Goal: Task Accomplishment & Management: Manage account settings

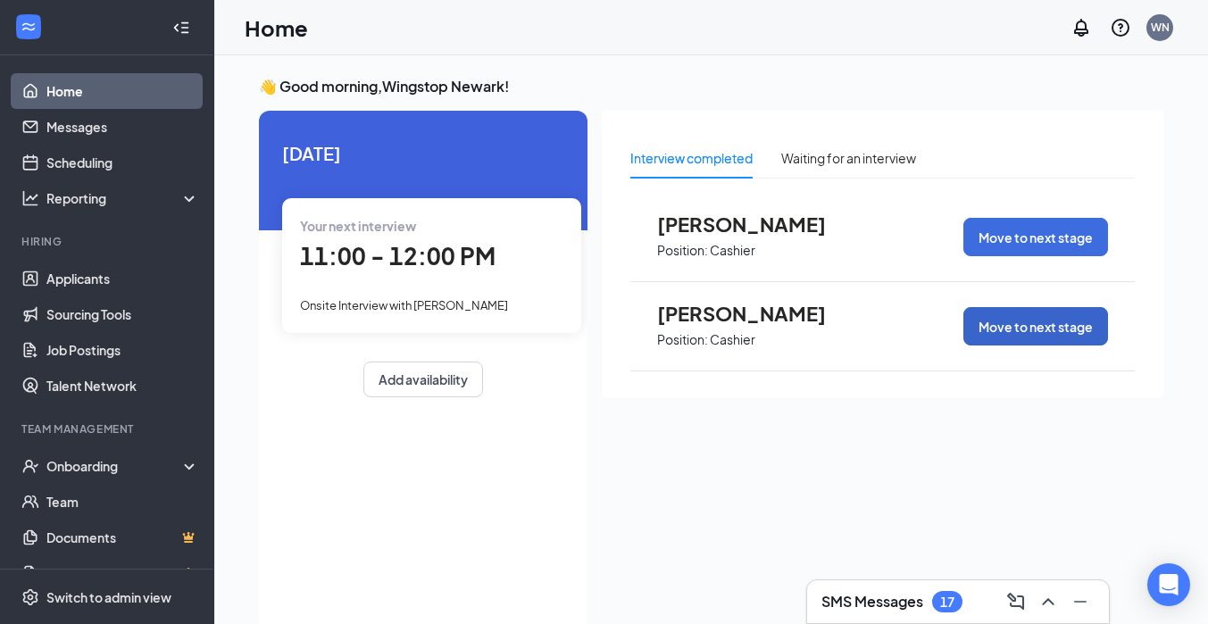
click at [1020, 335] on button "Move to next stage" at bounding box center [1035, 326] width 145 height 38
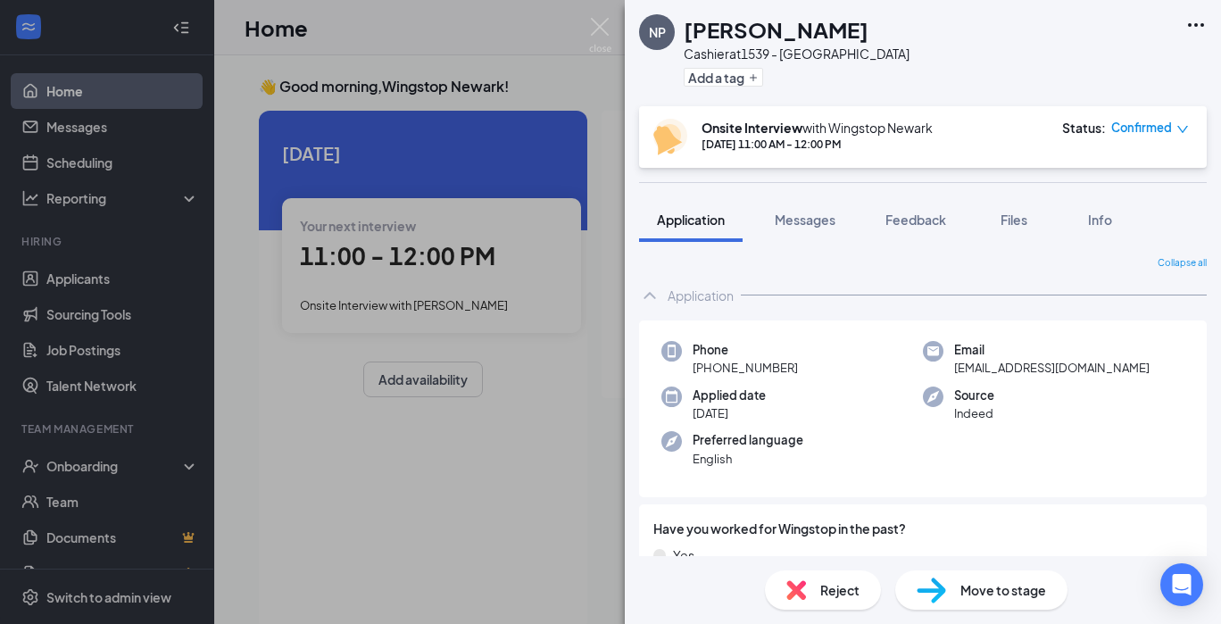
click at [1020, 335] on div "Phone [PHONE_NUMBER] Email [EMAIL_ADDRESS][DOMAIN_NAME] Applied date [DATE] Sou…" at bounding box center [923, 410] width 568 height 178
click at [970, 590] on span "Move to stage" at bounding box center [1004, 590] width 86 height 20
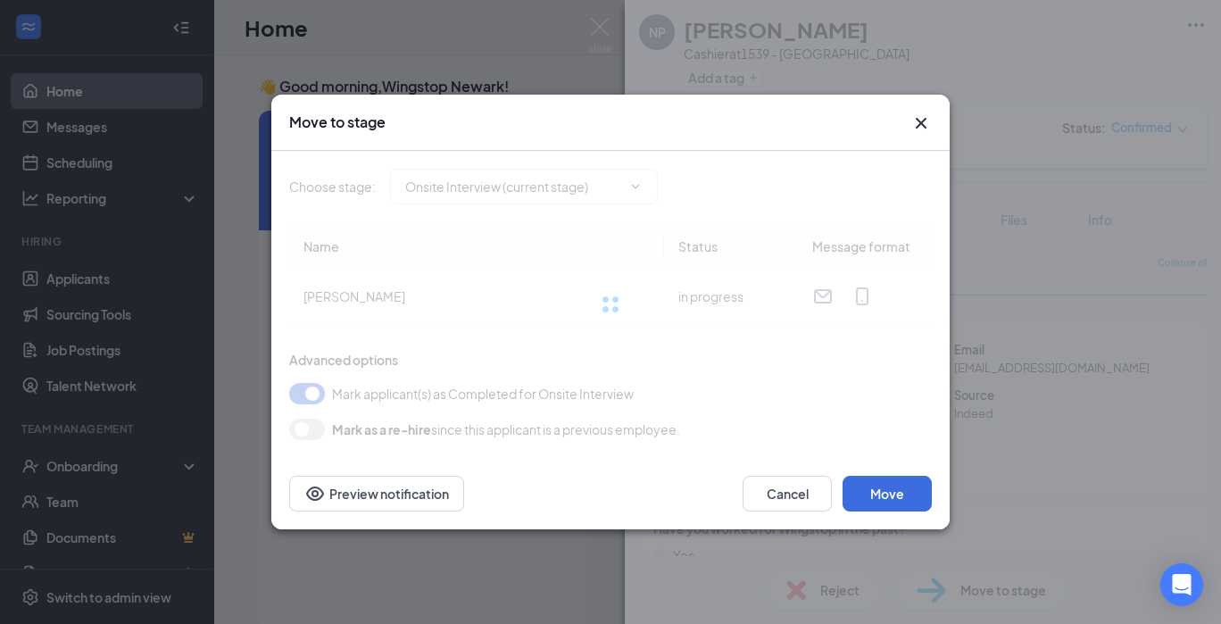
type input "Hiring Complete (final stage)"
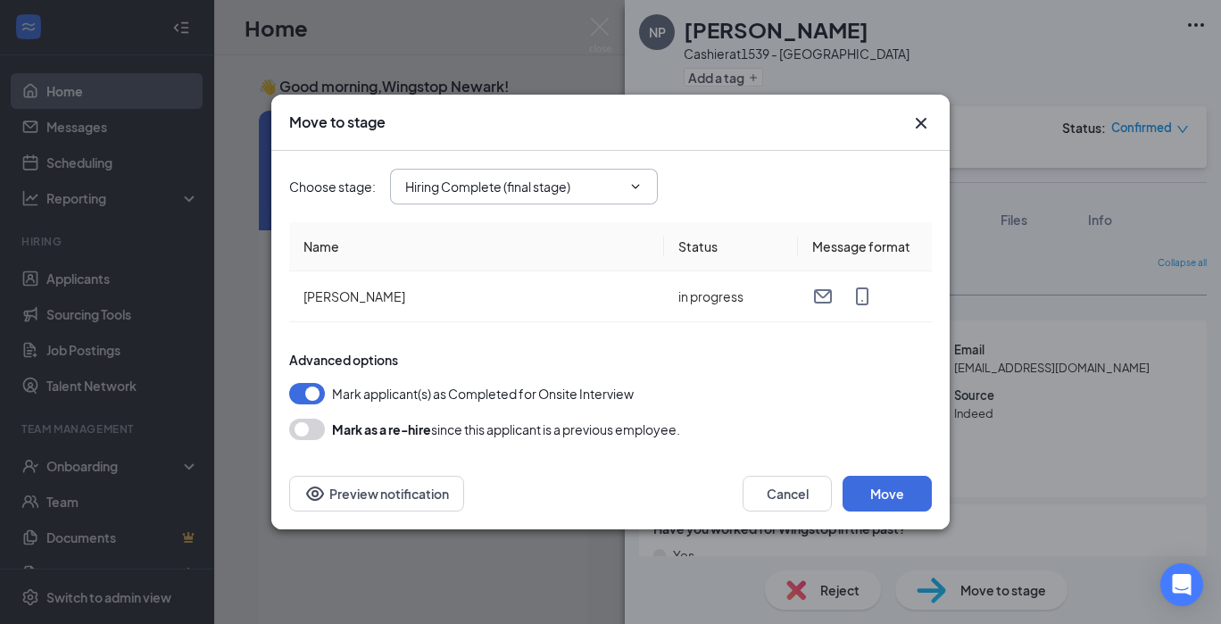
click at [630, 183] on icon "ChevronDown" at bounding box center [636, 186] width 14 height 14
click at [890, 496] on button "Move" at bounding box center [887, 494] width 89 height 36
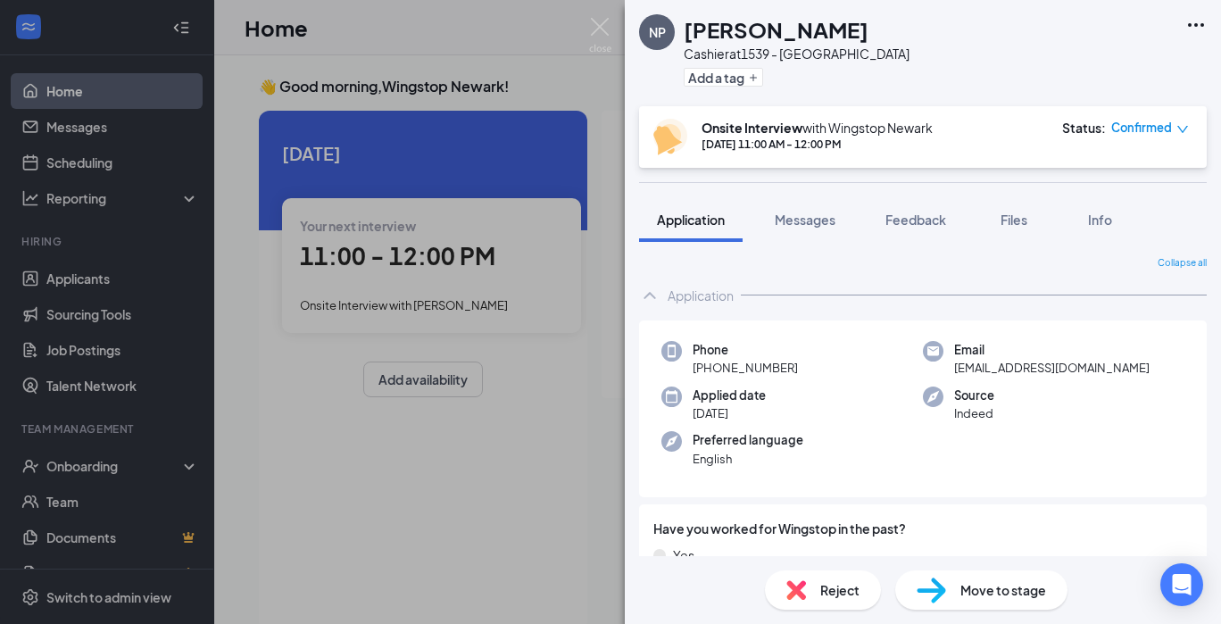
click at [1183, 127] on icon "down" at bounding box center [1183, 129] width 13 height 13
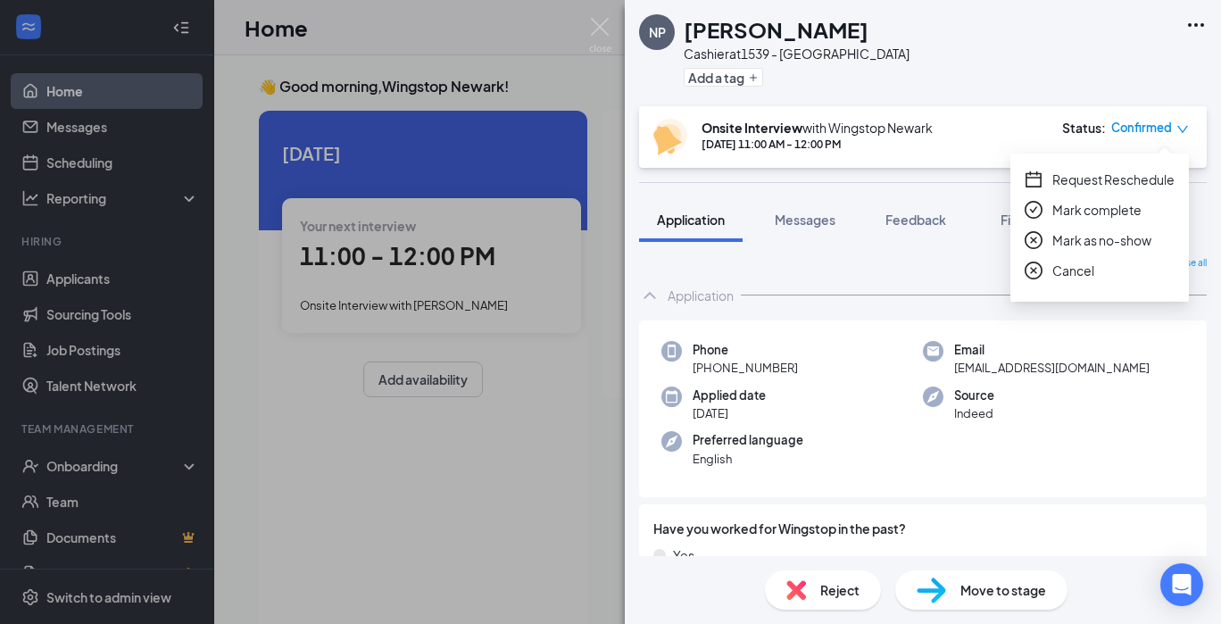
click at [1009, 81] on div "NP [PERSON_NAME] at 1539 - [GEOGRAPHIC_DATA] Add a tag" at bounding box center [923, 53] width 596 height 106
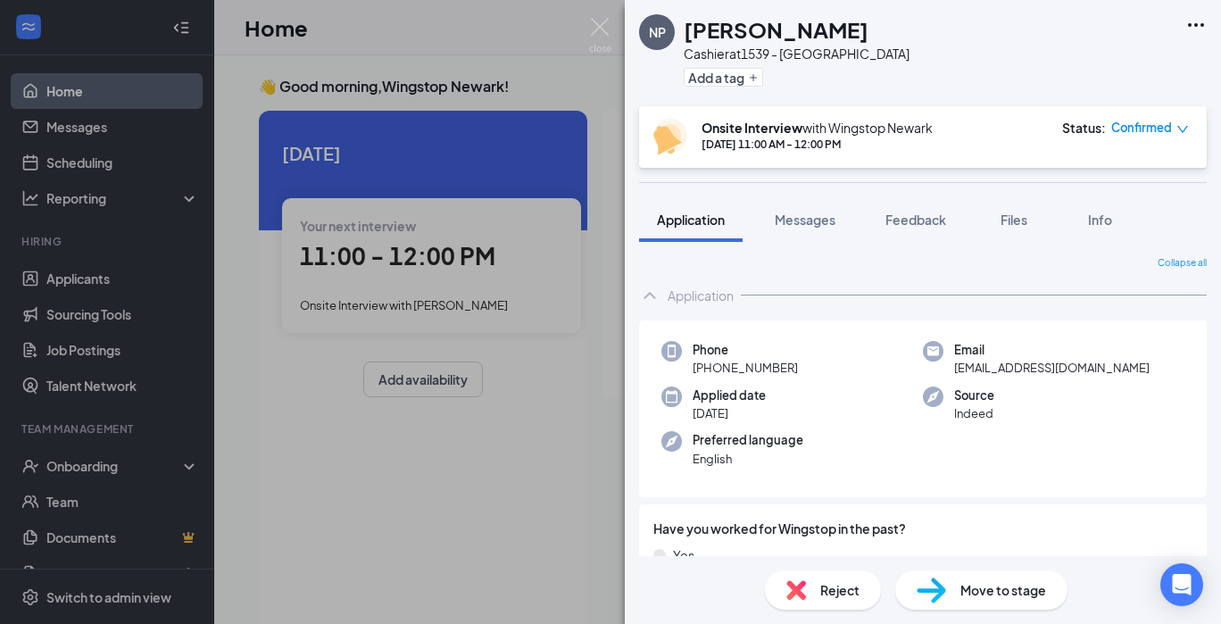
click at [1001, 589] on span "Move to stage" at bounding box center [1004, 590] width 86 height 20
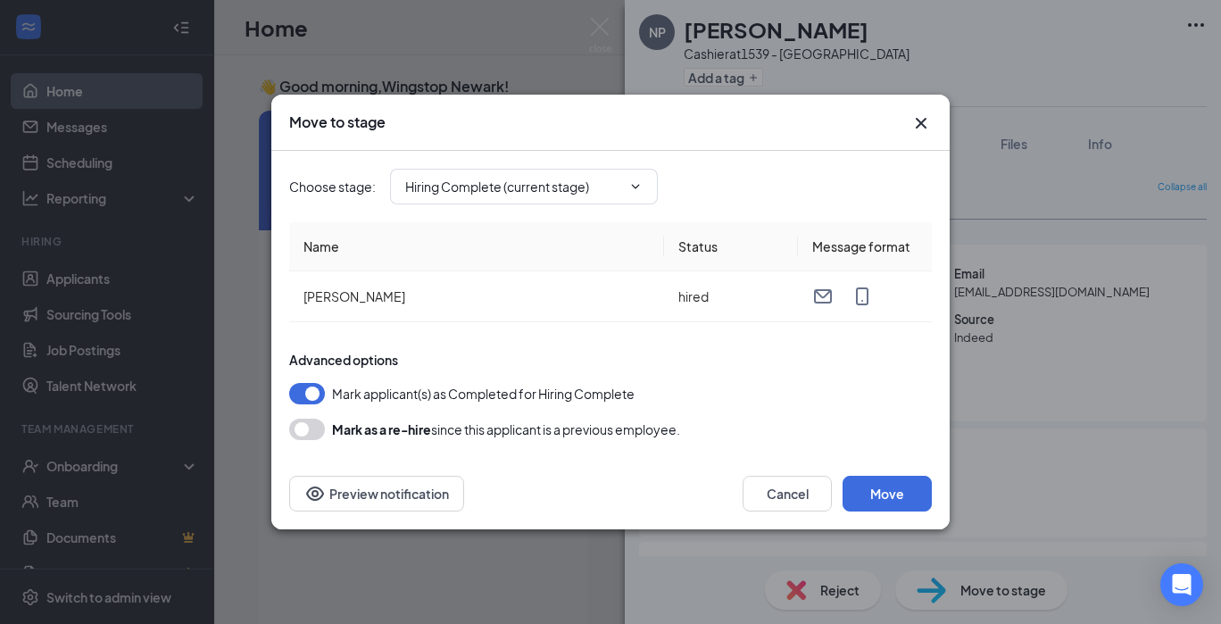
click at [917, 120] on icon "Cross" at bounding box center [921, 123] width 21 height 21
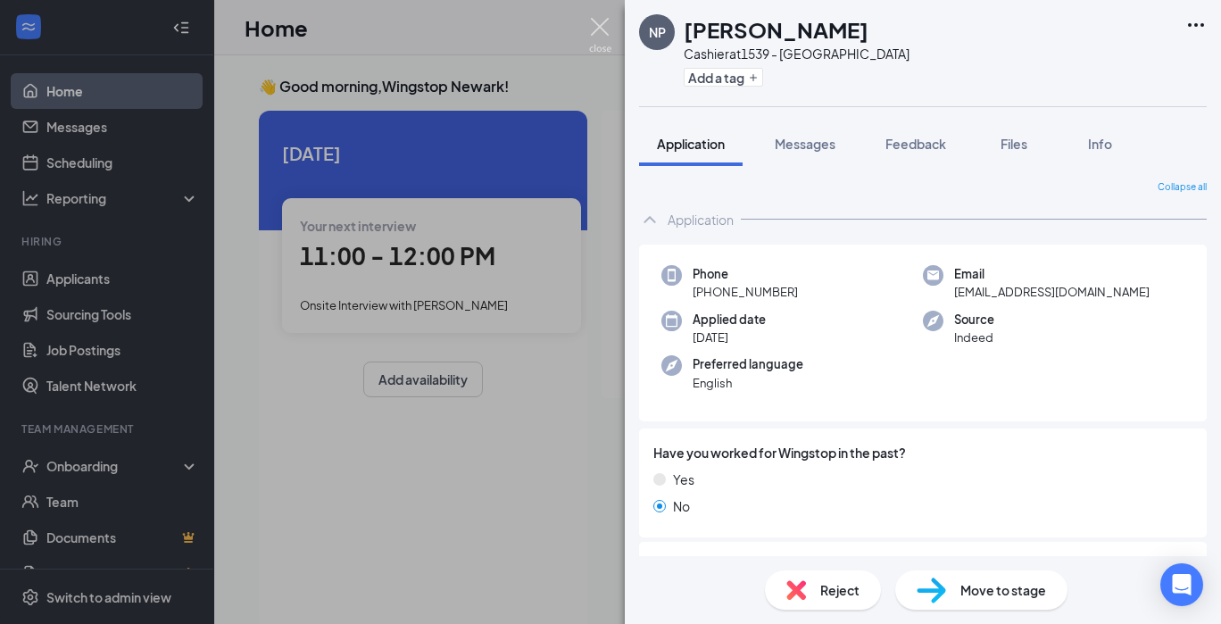
click at [597, 21] on img at bounding box center [600, 35] width 22 height 35
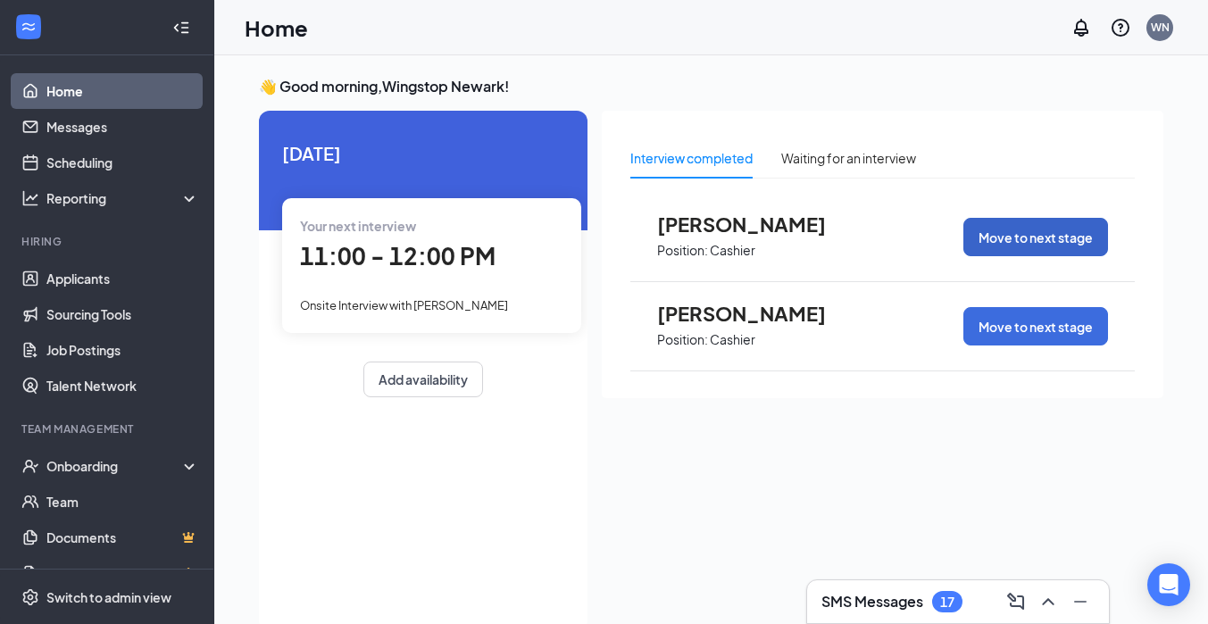
click at [980, 232] on button "Move to next stage" at bounding box center [1035, 237] width 145 height 38
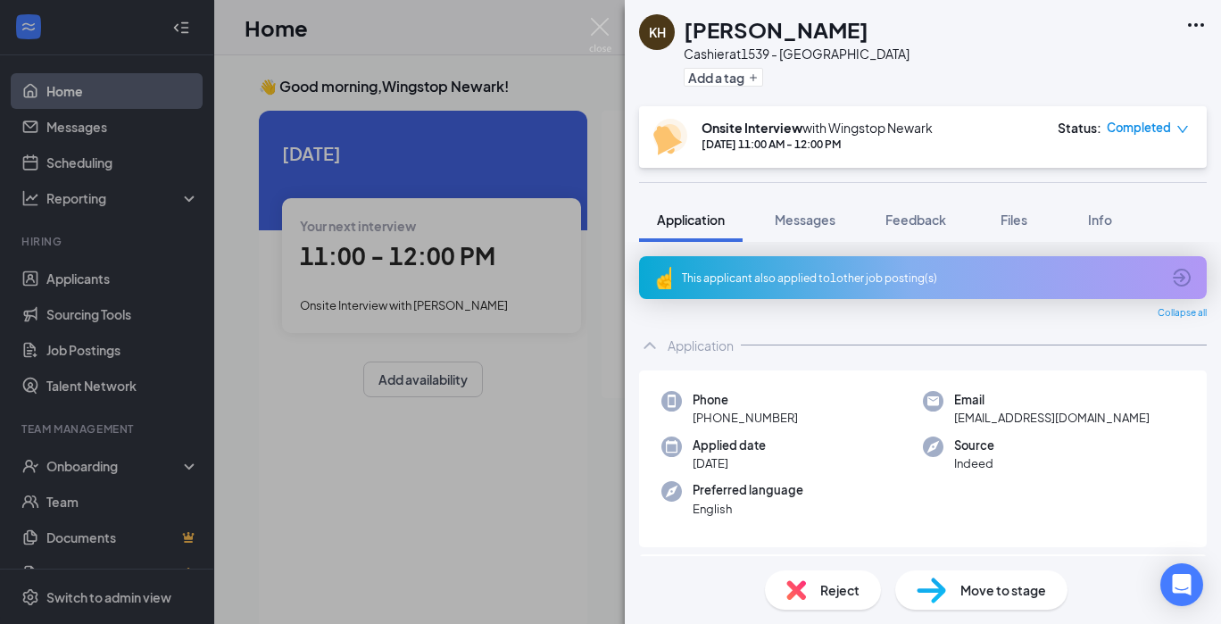
click at [996, 584] on span "Move to stage" at bounding box center [1004, 590] width 86 height 20
type input "Hiring Complete (final stage)"
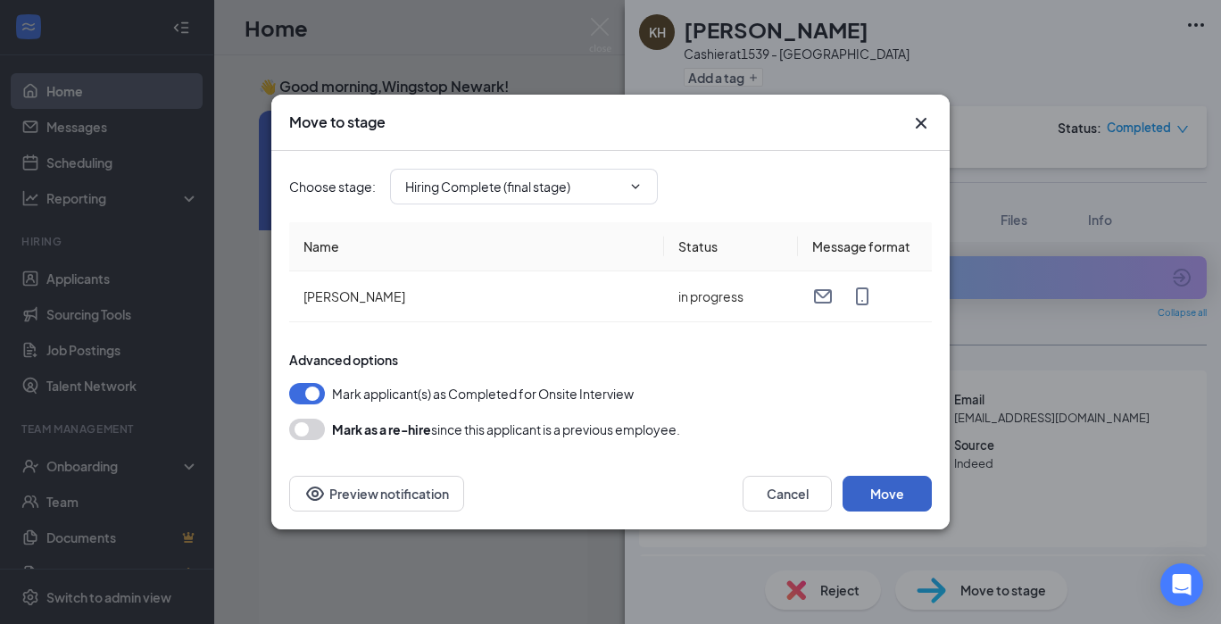
click at [910, 486] on button "Move" at bounding box center [887, 494] width 89 height 36
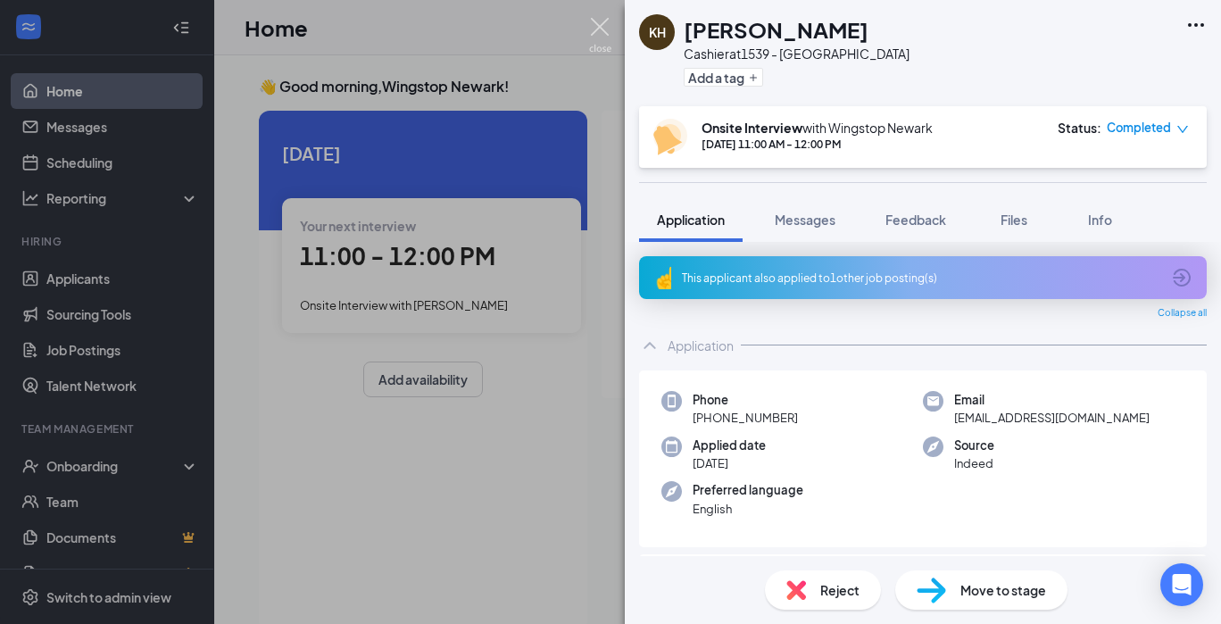
click at [607, 27] on img at bounding box center [600, 35] width 22 height 35
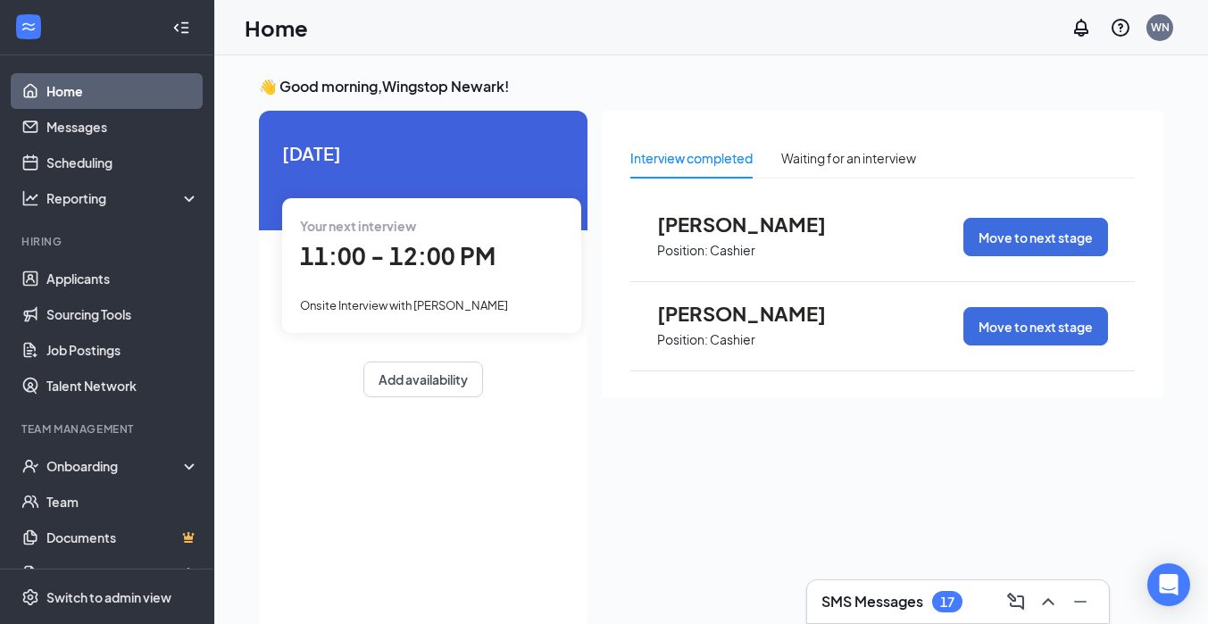
click at [87, 99] on link "Home" at bounding box center [122, 91] width 153 height 36
click at [54, 88] on link "Home" at bounding box center [122, 91] width 153 height 36
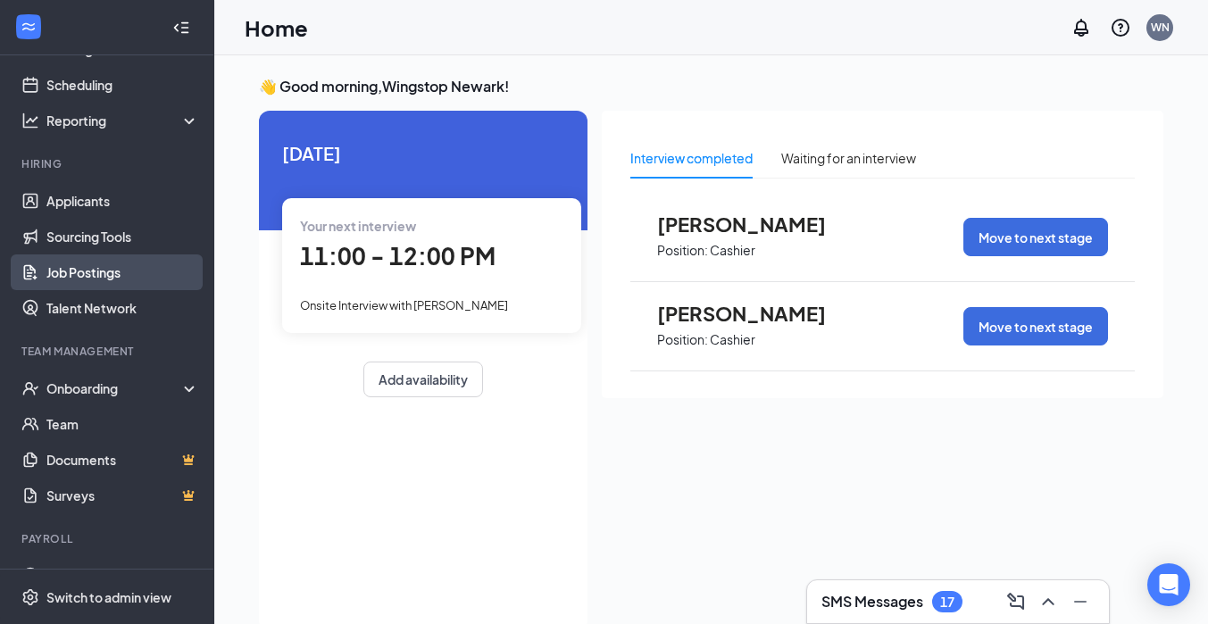
scroll to position [81, 0]
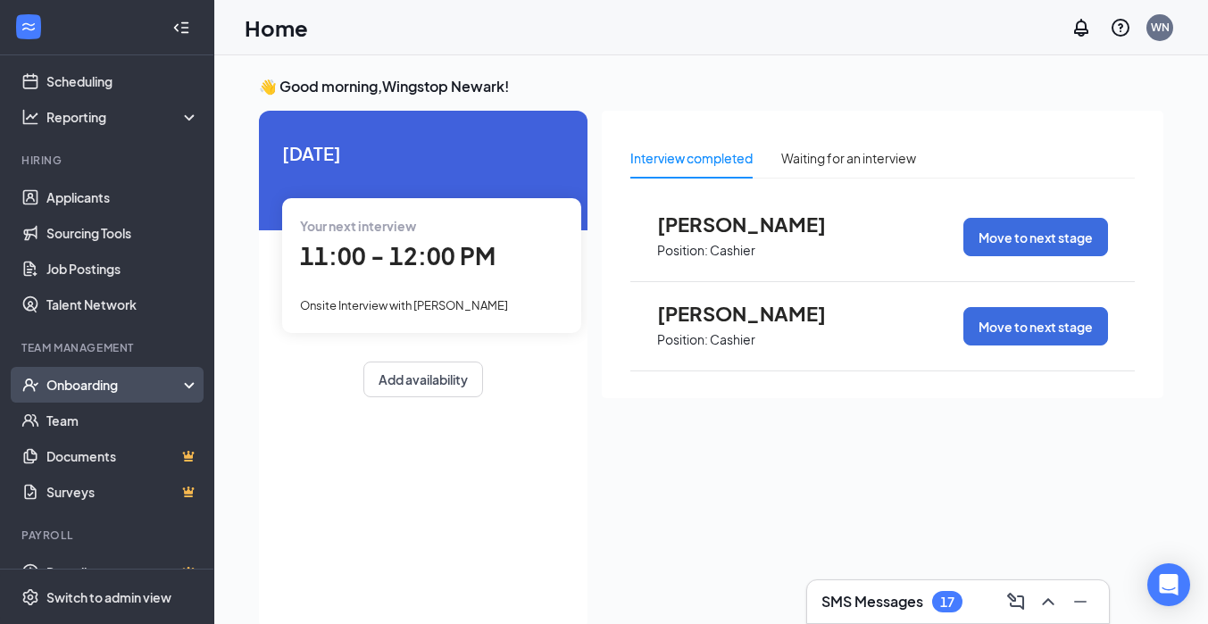
click at [127, 390] on div "Onboarding" at bounding box center [115, 385] width 138 height 18
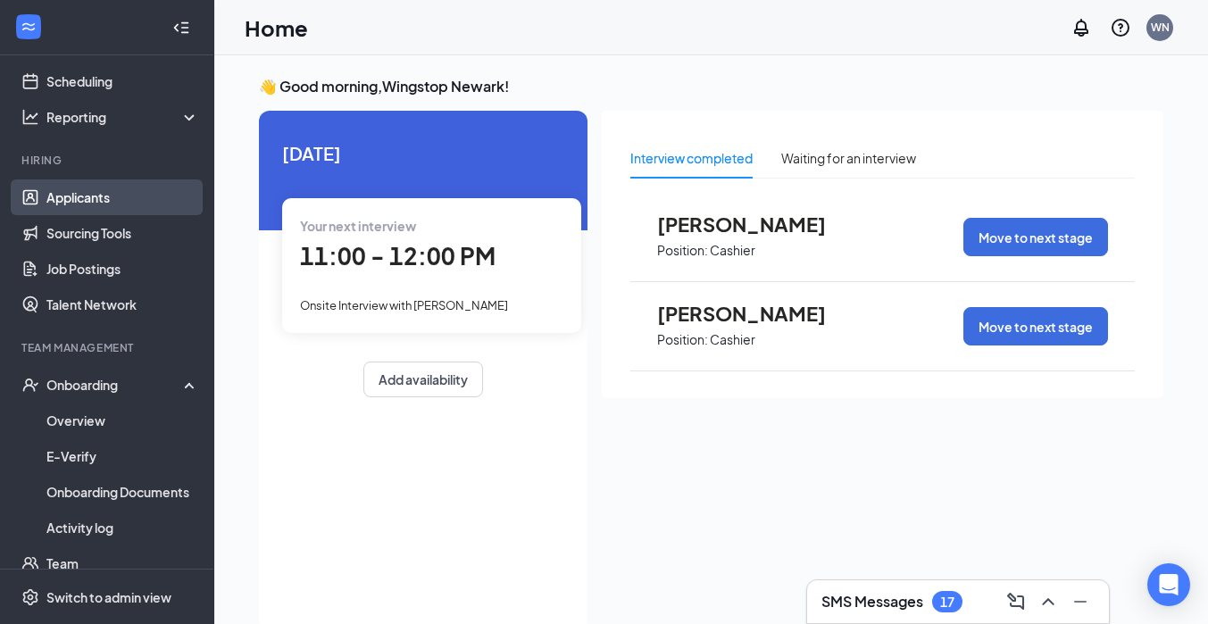
click at [84, 190] on link "Applicants" at bounding box center [122, 197] width 153 height 36
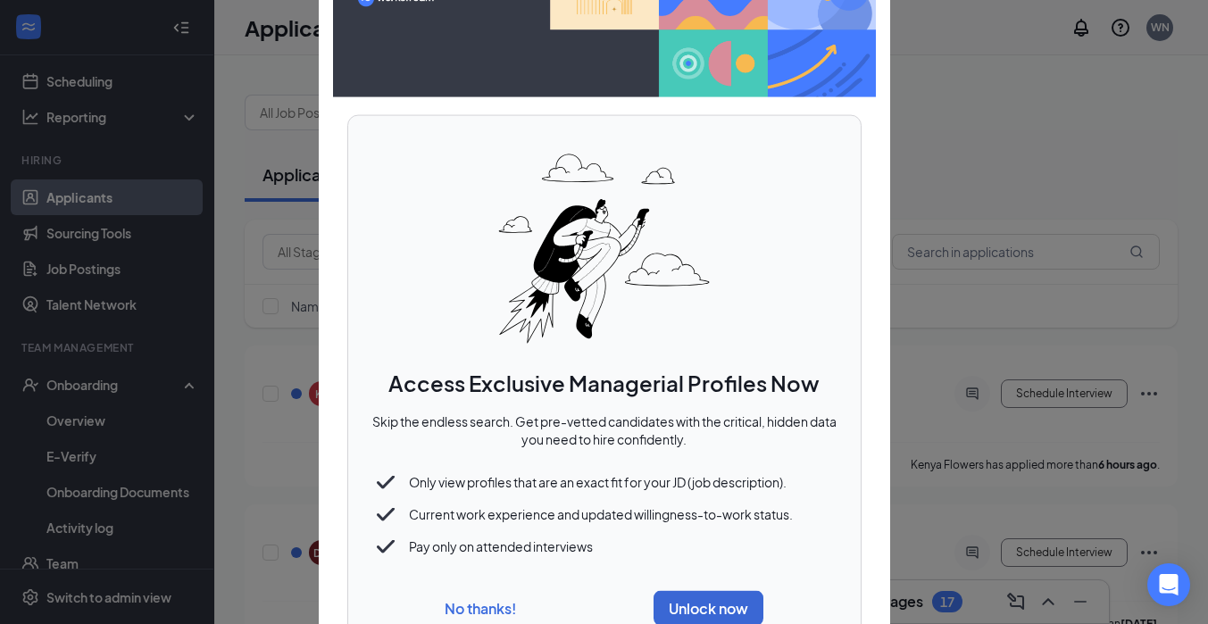
click at [481, 610] on button "No thanks!" at bounding box center [480, 608] width 71 height 19
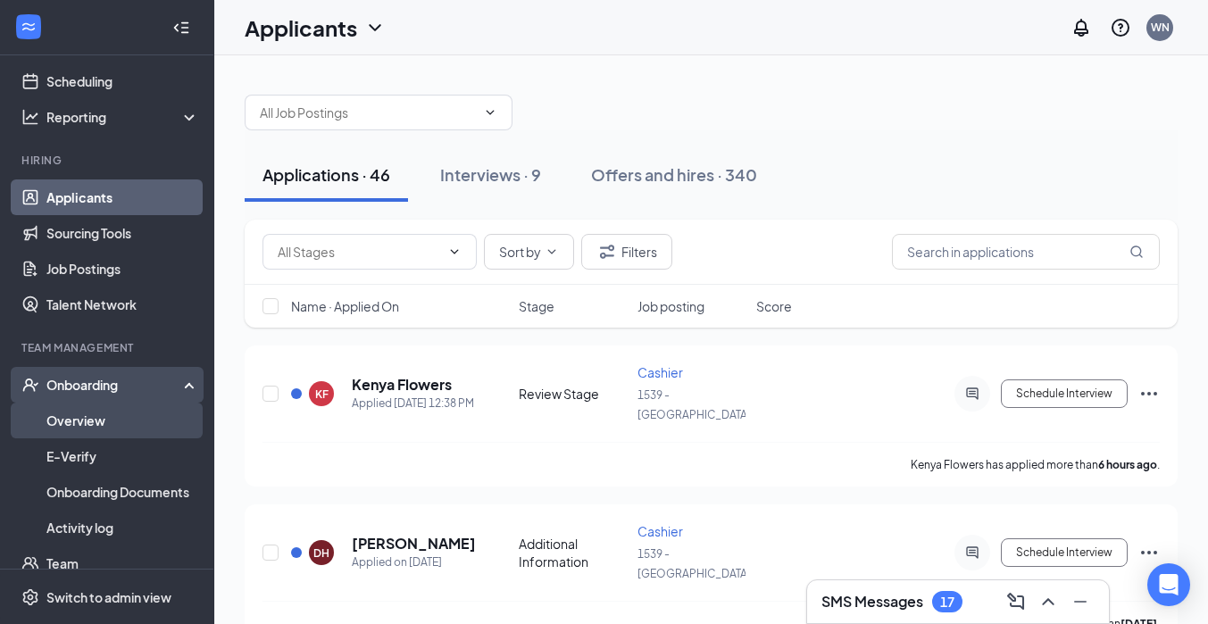
click at [87, 429] on link "Overview" at bounding box center [122, 421] width 153 height 36
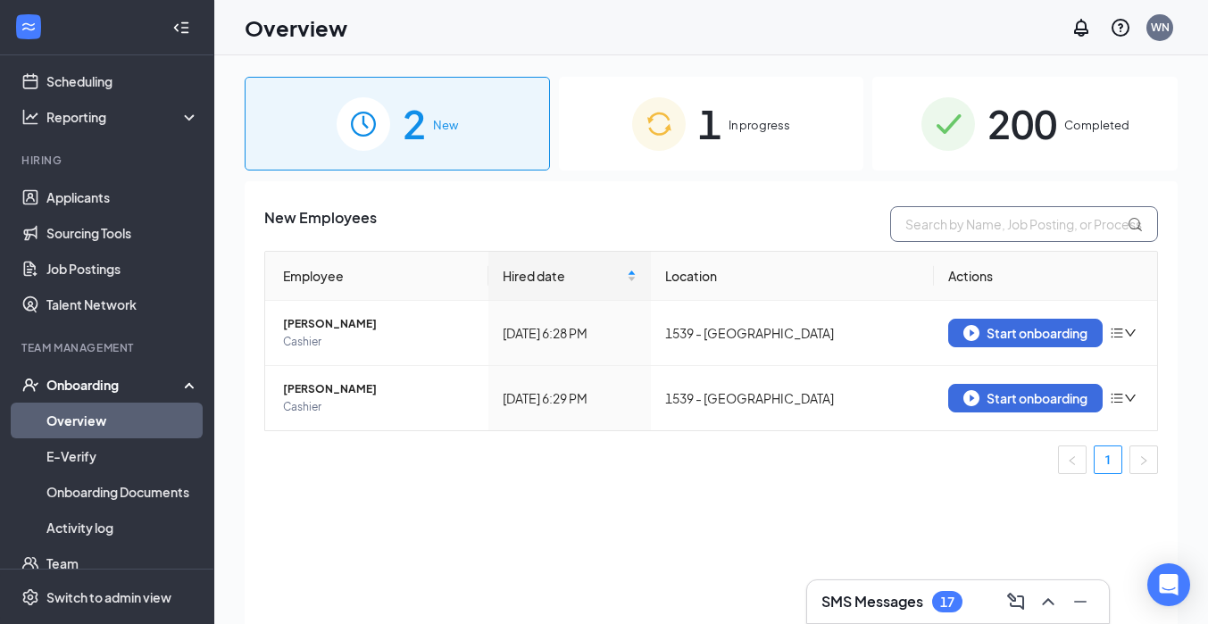
click at [964, 228] on input "text" at bounding box center [1024, 224] width 268 height 36
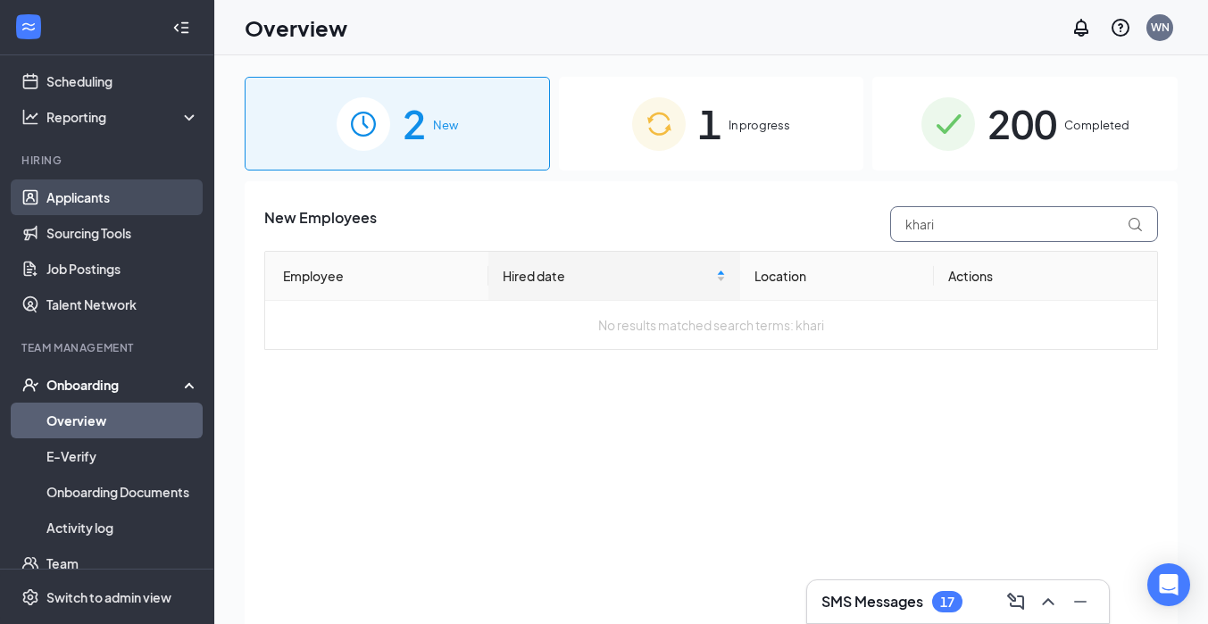
type input "khari"
click at [89, 203] on link "Applicants" at bounding box center [122, 197] width 153 height 36
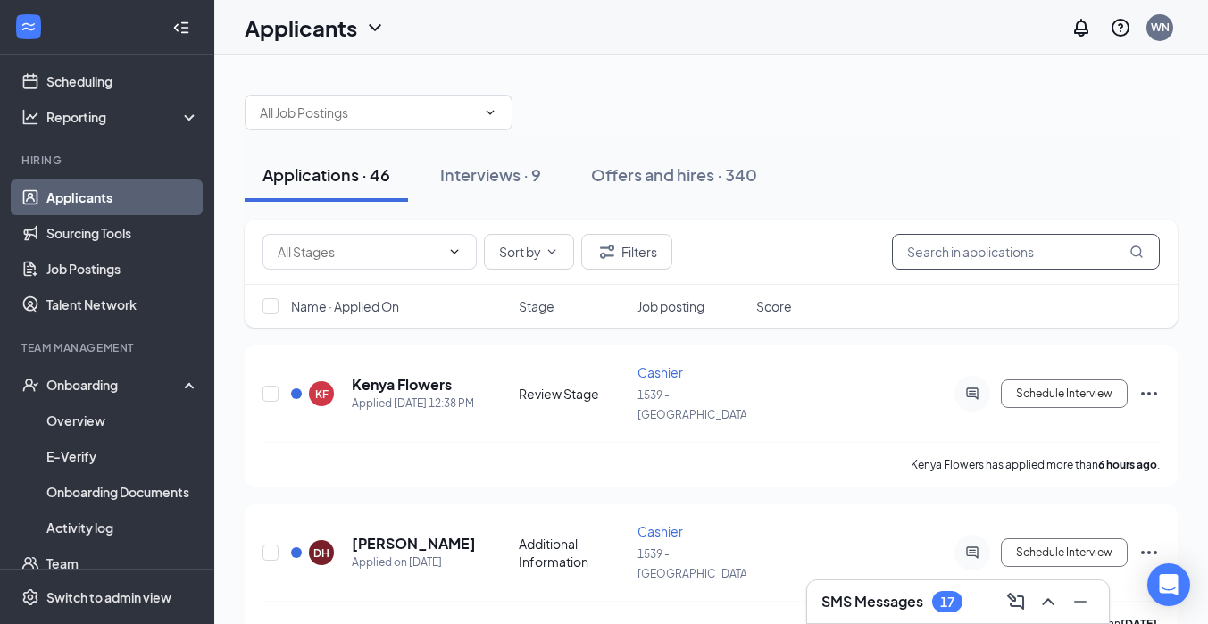
click at [943, 256] on input "text" at bounding box center [1026, 252] width 268 height 36
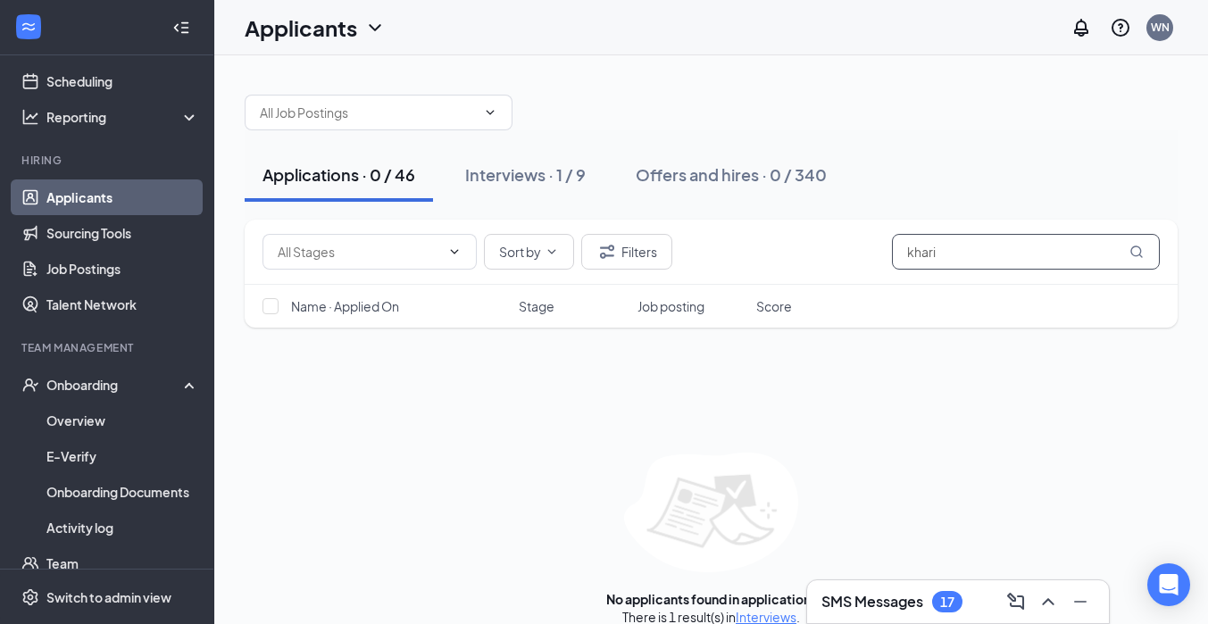
scroll to position [23, 0]
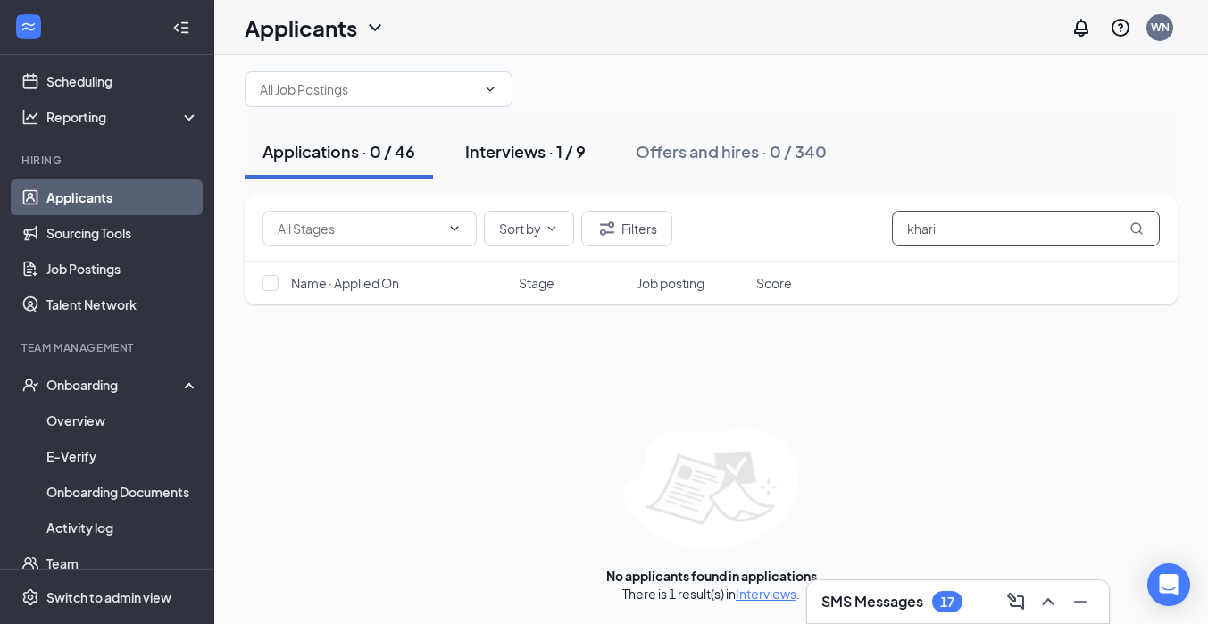
type input "khari"
click at [522, 158] on div "Interviews · 1 / 9" at bounding box center [525, 151] width 121 height 22
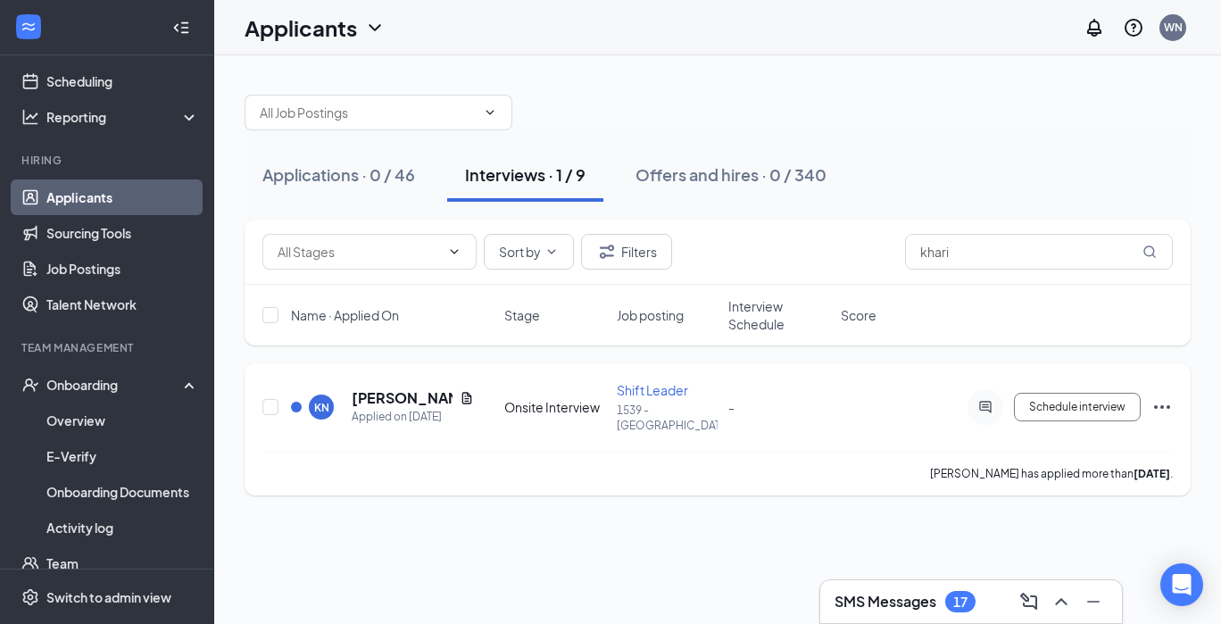
click at [1157, 396] on icon "Ellipses" at bounding box center [1162, 406] width 21 height 21
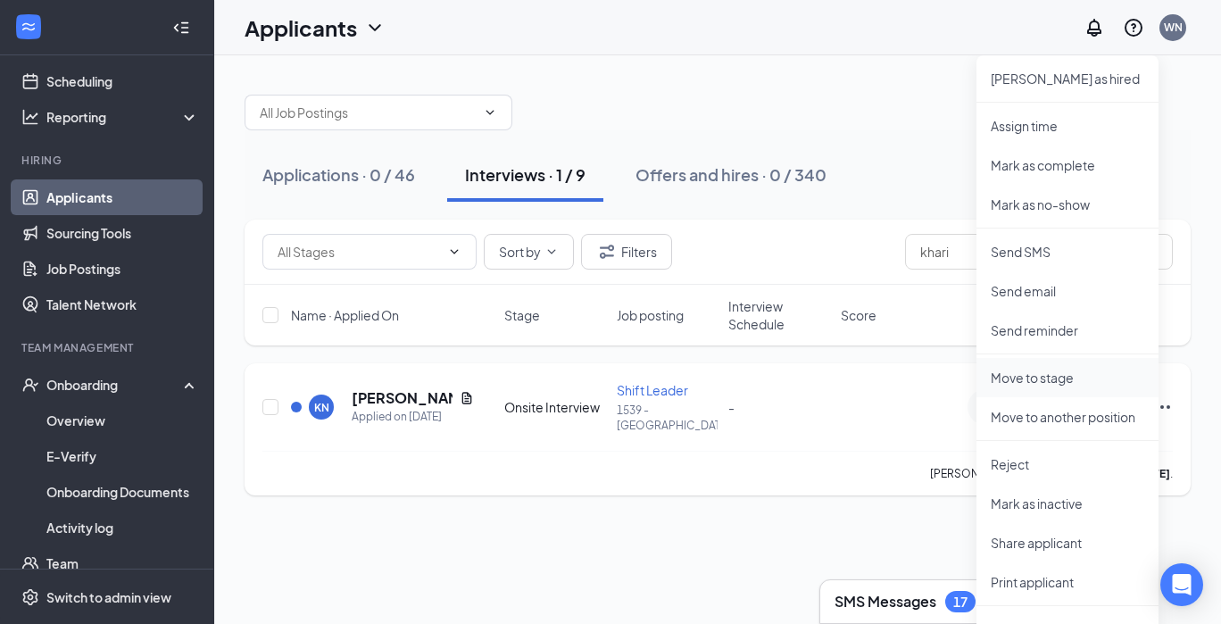
click at [1072, 381] on p "Move to stage" at bounding box center [1068, 378] width 154 height 18
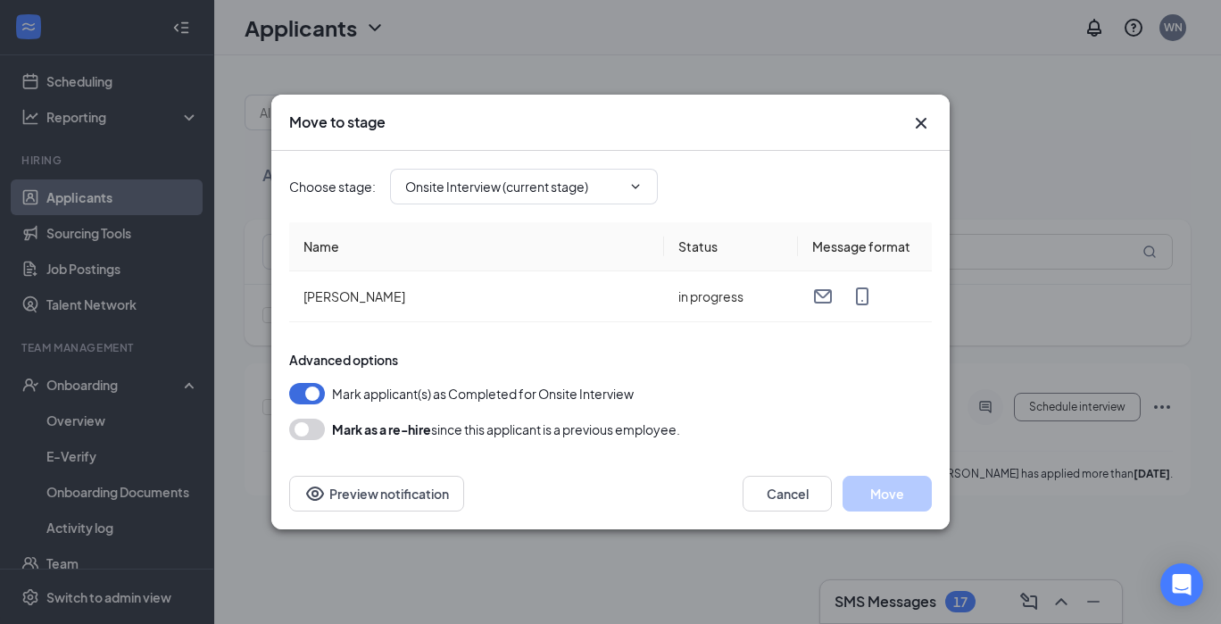
type input "Hiring Complete (final stage)"
click at [858, 491] on button "Move" at bounding box center [887, 494] width 89 height 36
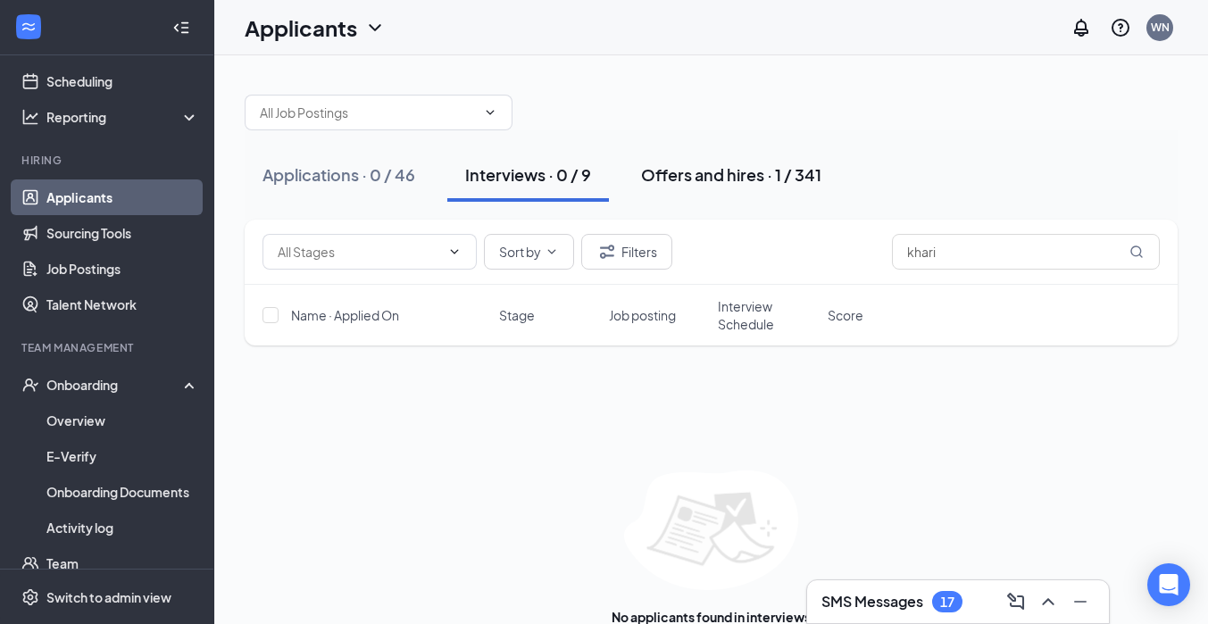
click at [702, 173] on div "Offers and hires · 1 / 341" at bounding box center [731, 174] width 180 height 22
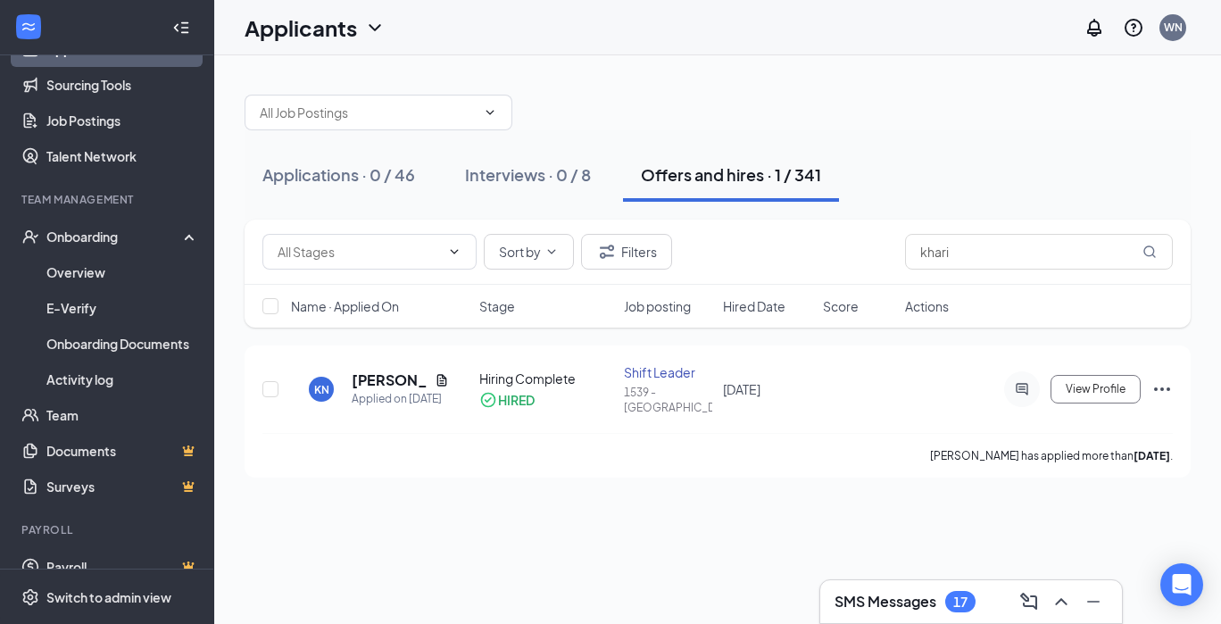
scroll to position [231, 0]
click at [80, 405] on link "Team" at bounding box center [122, 414] width 153 height 36
